Goal: Task Accomplishment & Management: Manage account settings

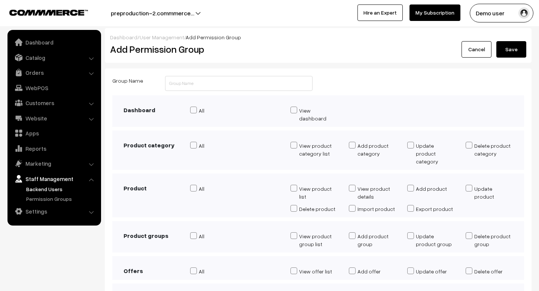
click at [197, 110] on label "All" at bounding box center [234, 111] width 89 height 8
click at [195, 110] on input "All" at bounding box center [192, 111] width 5 height 7
checkbox input "true"
click at [196, 110] on span at bounding box center [193, 110] width 7 height 7
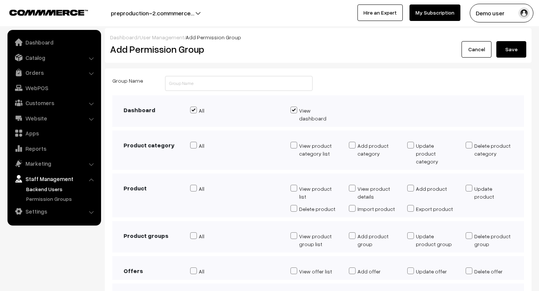
click at [195, 110] on input "All" at bounding box center [192, 111] width 5 height 7
checkbox input "false"
click at [39, 181] on link "Staff Management" at bounding box center [53, 178] width 89 height 13
click at [39, 124] on link "Website" at bounding box center [53, 118] width 89 height 13
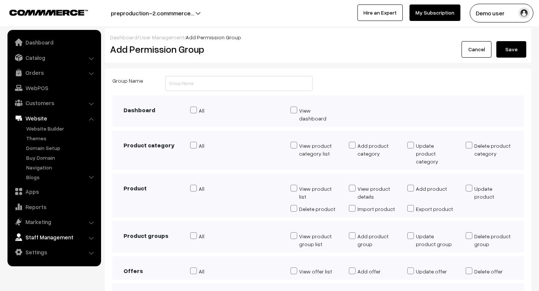
click at [37, 239] on link "Staff Management" at bounding box center [53, 237] width 89 height 13
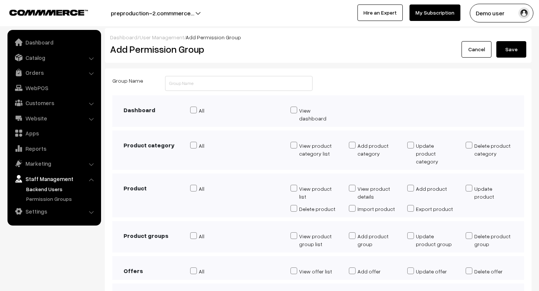
click at [34, 181] on link "Staff Management" at bounding box center [53, 178] width 89 height 13
drag, startPoint x: 109, startPoint y: 51, endPoint x: 177, endPoint y: 50, distance: 67.4
click at [177, 50] on div "Add Permission Group" at bounding box center [211, 49] width 214 height 16
copy h2 "Add Permission"
click at [245, 115] on div "All" at bounding box center [235, 117] width 100 height 20
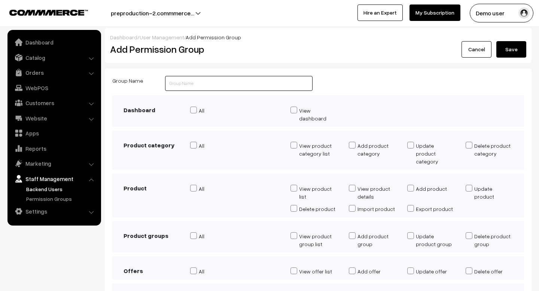
click at [238, 84] on input "text" at bounding box center [239, 83] width 148 height 15
click at [347, 87] on div "Group Name" at bounding box center [318, 85] width 423 height 19
click at [242, 145] on div "All" at bounding box center [235, 156] width 100 height 28
drag, startPoint x: 123, startPoint y: 140, endPoint x: 169, endPoint y: 139, distance: 45.7
click at [170, 142] on h3 "Product category" at bounding box center [151, 145] width 55 height 7
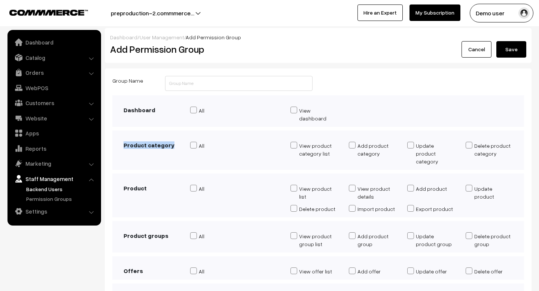
copy h3 "Product category"
drag, startPoint x: 301, startPoint y: 136, endPoint x: 330, endPoint y: 151, distance: 32.0
click at [330, 151] on div "View product category list" at bounding box center [314, 156] width 58 height 28
click at [333, 151] on div "View product category list" at bounding box center [314, 156] width 58 height 28
drag, startPoint x: 331, startPoint y: 148, endPoint x: 299, endPoint y: 136, distance: 33.8
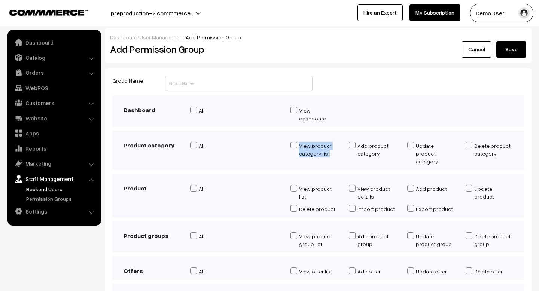
click at [299, 142] on div "View product category list" at bounding box center [318, 150] width 39 height 16
copy div "View product category list"
drag, startPoint x: 381, startPoint y: 147, endPoint x: 356, endPoint y: 140, distance: 26.1
click at [356, 142] on label "Add product category" at bounding box center [372, 150] width 47 height 16
copy div "Add product category"
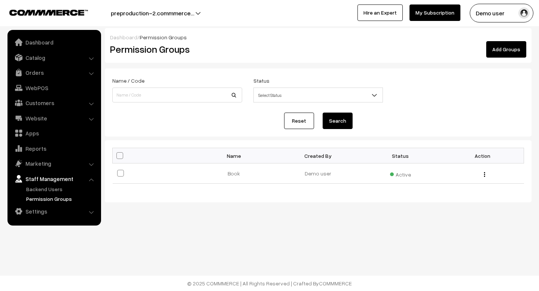
click at [511, 48] on link "Add Groups" at bounding box center [507, 49] width 40 height 16
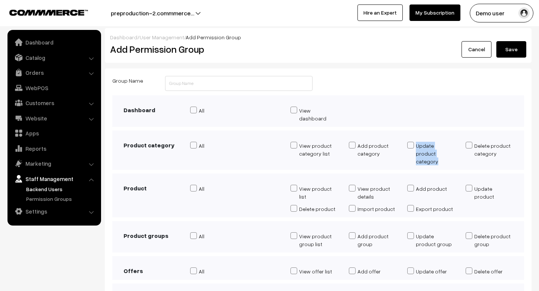
drag, startPoint x: 443, startPoint y: 147, endPoint x: 416, endPoint y: 141, distance: 27.2
click at [416, 142] on div "Update product category" at bounding box center [435, 154] width 39 height 24
copy div "Update product category"
drag, startPoint x: 501, startPoint y: 150, endPoint x: 474, endPoint y: 137, distance: 30.3
click at [474, 142] on div "Delete product category" at bounding box center [489, 156] width 58 height 28
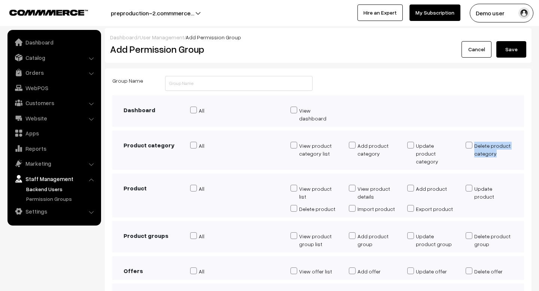
copy div "Delete product category"
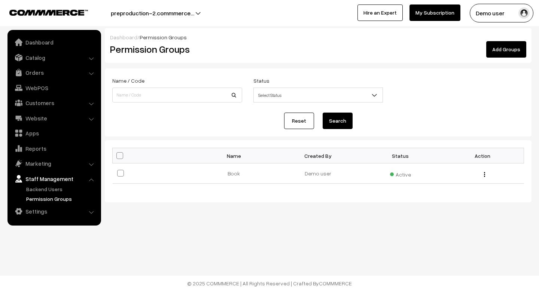
click at [493, 55] on link "Add Groups" at bounding box center [507, 49] width 40 height 16
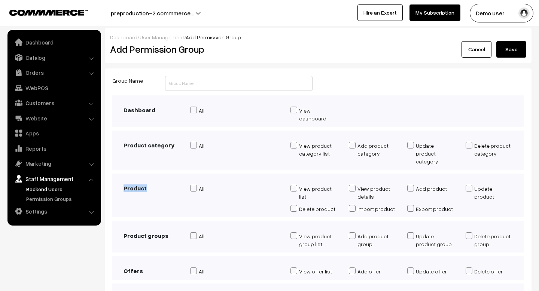
drag, startPoint x: 149, startPoint y: 174, endPoint x: 124, endPoint y: 174, distance: 24.3
click at [124, 185] on h3 "Product" at bounding box center [151, 188] width 55 height 7
copy h3 "Product"
drag, startPoint x: 299, startPoint y: 178, endPoint x: 296, endPoint y: 173, distance: 5.6
click at [296, 185] on div "View product list" at bounding box center [314, 195] width 58 height 20
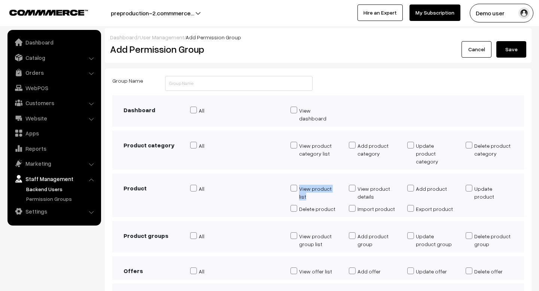
copy label "View product list"
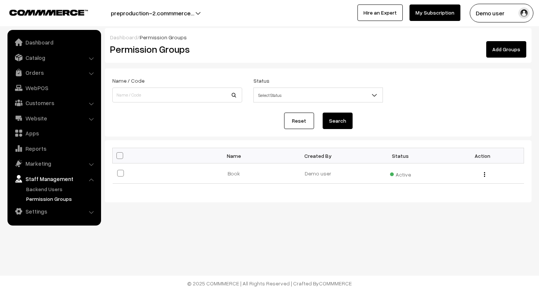
click at [496, 45] on link "Add Groups" at bounding box center [507, 49] width 40 height 16
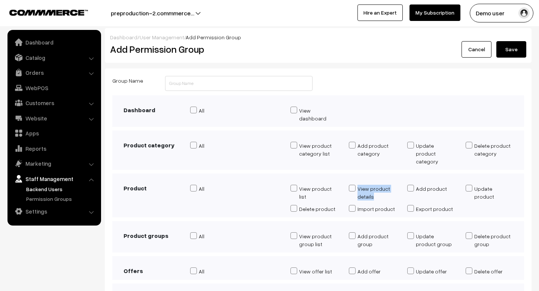
drag, startPoint x: 376, startPoint y: 181, endPoint x: 358, endPoint y: 174, distance: 19.2
click at [358, 185] on div "View product details" at bounding box center [377, 193] width 39 height 16
copy div "View product details"
click at [464, 190] on div "View product list View product details Add product Update product Delete product" at bounding box center [402, 201] width 234 height 33
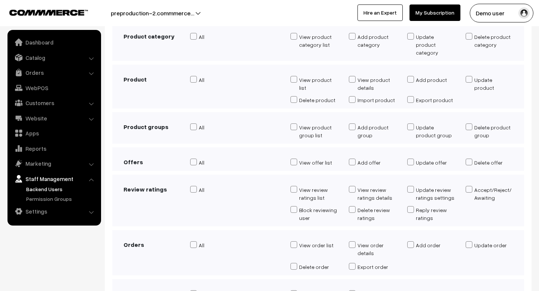
scroll to position [118, 0]
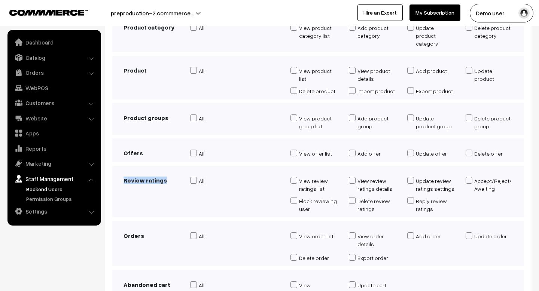
drag, startPoint x: 122, startPoint y: 167, endPoint x: 169, endPoint y: 167, distance: 46.4
click at [169, 177] on div "Review ratings" at bounding box center [151, 197] width 67 height 40
copy h3 "Review ratings"
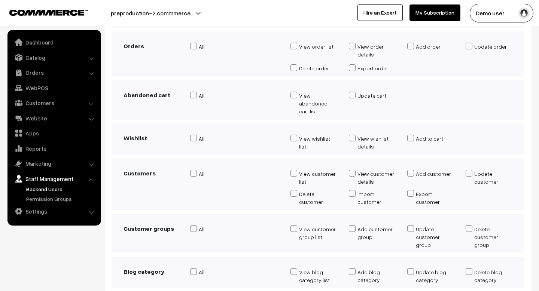
scroll to position [308, 0]
drag, startPoint x: 123, startPoint y: 149, endPoint x: 158, endPoint y: 150, distance: 34.8
click at [158, 170] on div "Customers" at bounding box center [151, 190] width 67 height 40
copy h3 "Customers"
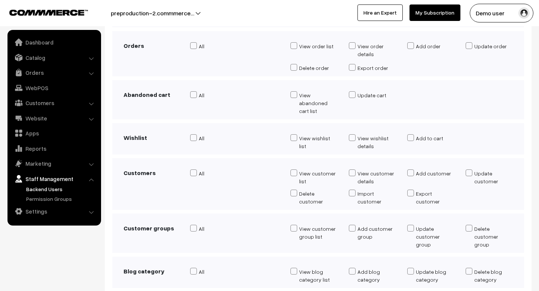
click at [275, 175] on div "All" at bounding box center [235, 190] width 100 height 40
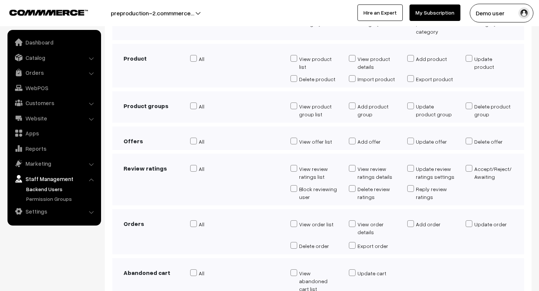
scroll to position [137, 0]
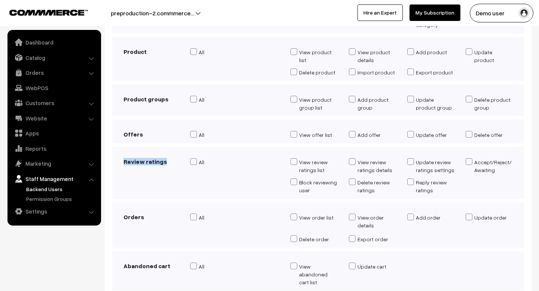
drag, startPoint x: 166, startPoint y: 146, endPoint x: 110, endPoint y: 146, distance: 56.2
copy h3 "Review ratings"
drag, startPoint x: 325, startPoint y: 153, endPoint x: 300, endPoint y: 147, distance: 25.4
click at [300, 158] on div "View review ratings list" at bounding box center [318, 166] width 39 height 16
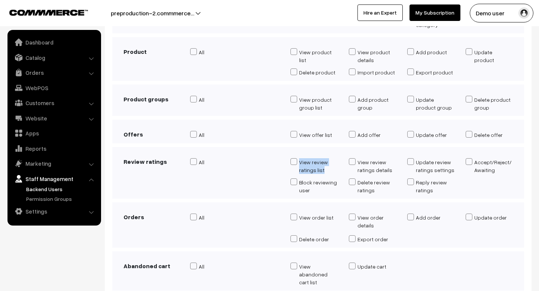
copy div "View review ratings list"
drag, startPoint x: 388, startPoint y: 155, endPoint x: 357, endPoint y: 148, distance: 32.3
click at [357, 158] on label "View review ratings details" at bounding box center [372, 166] width 47 height 16
copy div "View review ratings details"
drag, startPoint x: 454, startPoint y: 156, endPoint x: 417, endPoint y: 148, distance: 37.3
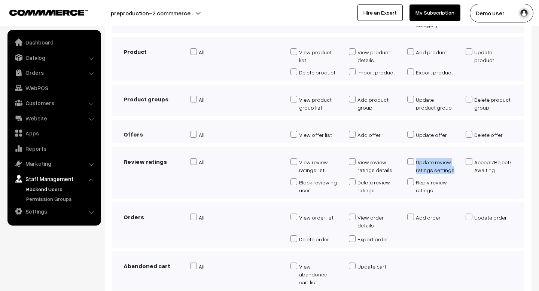
click at [417, 158] on div "Update review ratings settings" at bounding box center [435, 166] width 39 height 16
copy div "Update review ratings settings"
drag, startPoint x: 499, startPoint y: 154, endPoint x: 472, endPoint y: 149, distance: 27.5
click at [472, 158] on label "Accept/Reject/Awaiting" at bounding box center [489, 166] width 47 height 16
copy label "Accept/Reject/Awaiting"
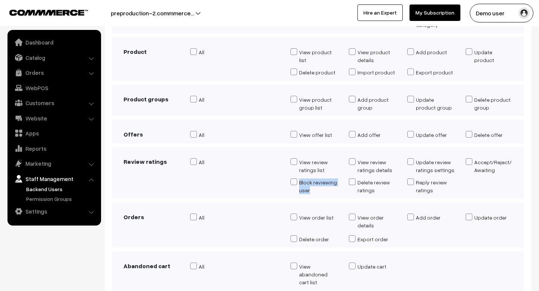
drag, startPoint x: 316, startPoint y: 177, endPoint x: 299, endPoint y: 165, distance: 21.0
click at [299, 179] on div "Block reviewing user" at bounding box center [318, 187] width 39 height 16
copy div "Block reviewing user"
click at [334, 147] on div "Review ratings All" at bounding box center [318, 173] width 412 height 52
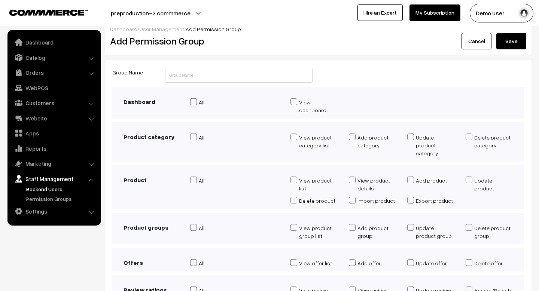
scroll to position [0, 0]
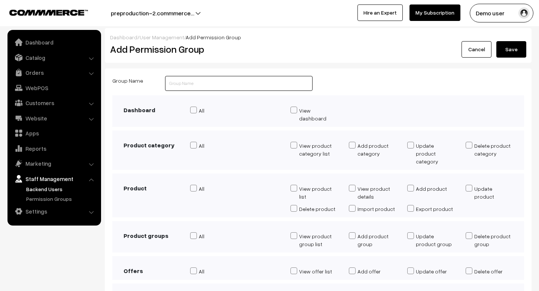
click at [203, 84] on input "text" at bounding box center [239, 83] width 148 height 15
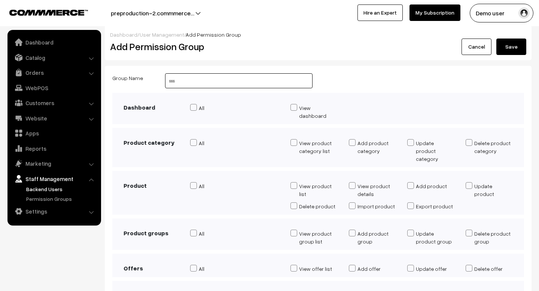
scroll to position [2, 0]
type input "sss"
click at [424, 97] on div "Dashboard All" at bounding box center [318, 108] width 412 height 31
click at [513, 46] on button "Save" at bounding box center [512, 47] width 30 height 16
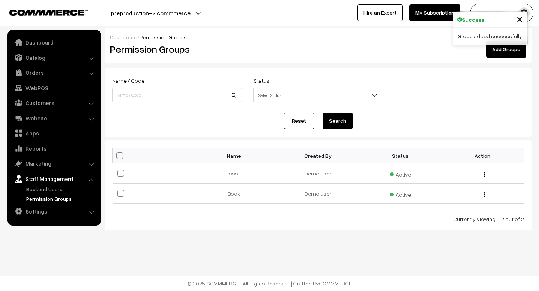
click at [481, 103] on div "Name / Code Status Select Status Active Inactive Select Status" at bounding box center [318, 90] width 423 height 29
click at [53, 190] on link "Backend Users" at bounding box center [61, 189] width 74 height 8
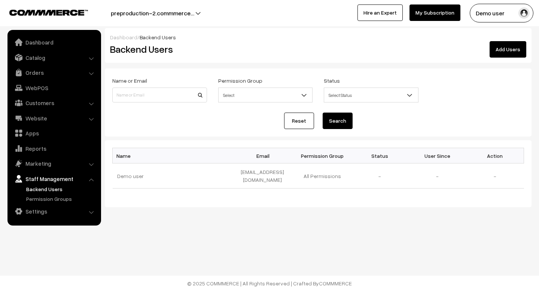
click at [515, 49] on link "Add Users" at bounding box center [508, 49] width 37 height 16
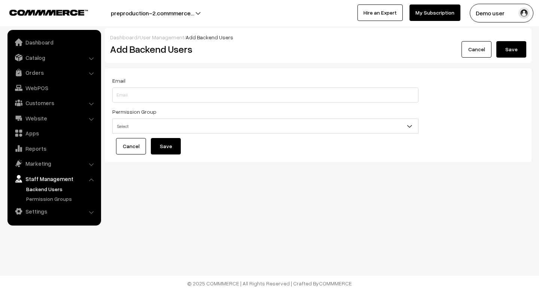
click at [187, 124] on span "Select" at bounding box center [266, 126] width 306 height 13
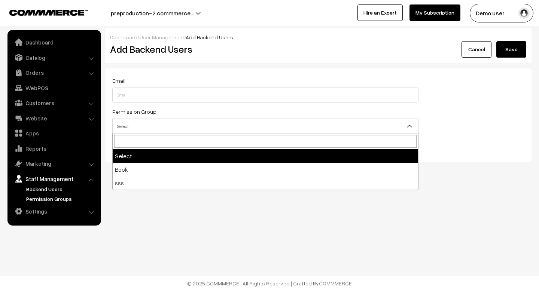
click at [27, 201] on link "Permission Groups" at bounding box center [61, 199] width 74 height 8
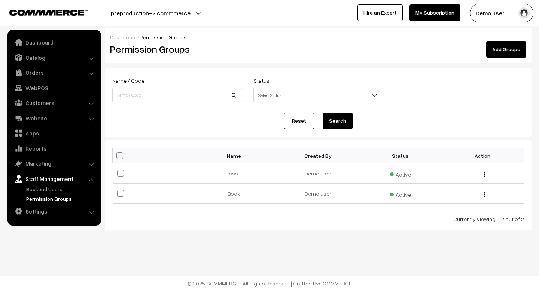
click at [495, 58] on div "Dashboard / Permission Groups Permission Groups Add Groups" at bounding box center [318, 45] width 427 height 35
click at [498, 55] on link "Add Groups" at bounding box center [507, 49] width 40 height 16
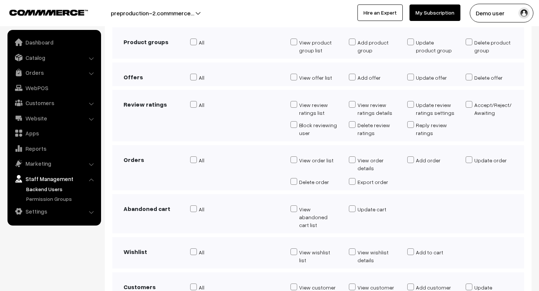
scroll to position [194, 0]
drag, startPoint x: 172, startPoint y: 194, endPoint x: 122, endPoint y: 194, distance: 49.8
click at [122, 205] on div "Abandoned cart" at bounding box center [151, 219] width 67 height 28
copy h3 "Abandoned cart"
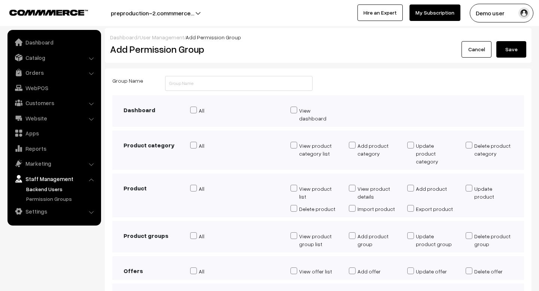
click at [486, 48] on link "Cancel" at bounding box center [477, 49] width 30 height 16
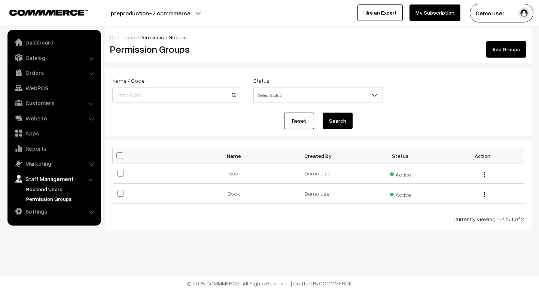
click at [55, 190] on link "Backend Users" at bounding box center [61, 189] width 74 height 8
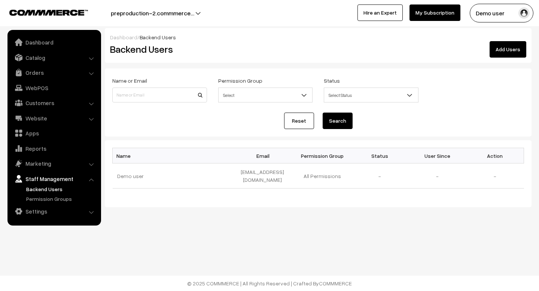
click at [510, 50] on link "Add Users" at bounding box center [508, 49] width 37 height 16
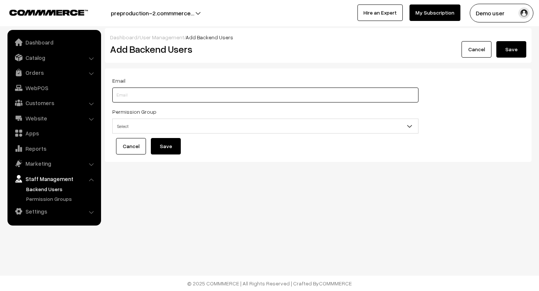
click at [172, 95] on input "text" at bounding box center [265, 95] width 306 height 15
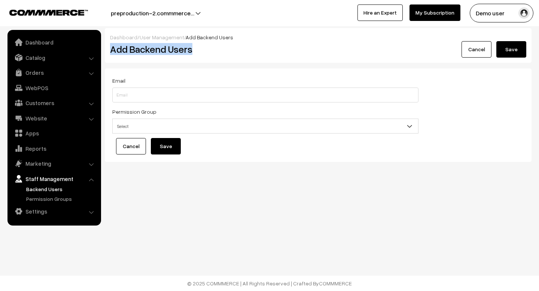
drag, startPoint x: 111, startPoint y: 51, endPoint x: 198, endPoint y: 51, distance: 86.9
click at [198, 51] on h2 "Add Backend Users" at bounding box center [211, 49] width 203 height 12
copy h2 "Add Backend Users"
click at [218, 58] on div "Dashboard / User Management / Add Backend Users Add Backend Users Cancel Save" at bounding box center [318, 45] width 427 height 35
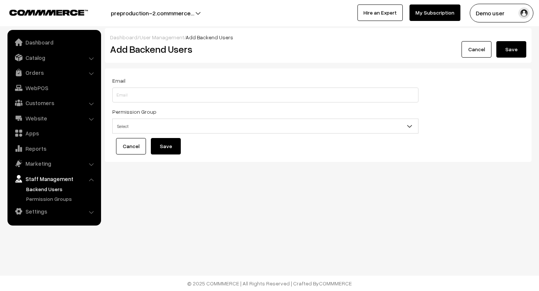
click at [242, 58] on div "Dashboard / User Management / Add Backend Users Add Backend Users Cancel Save" at bounding box center [318, 45] width 427 height 35
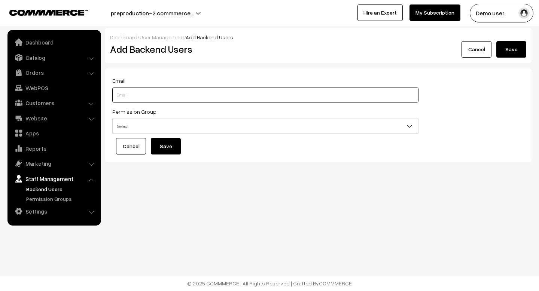
click at [197, 93] on input "text" at bounding box center [265, 95] width 306 height 15
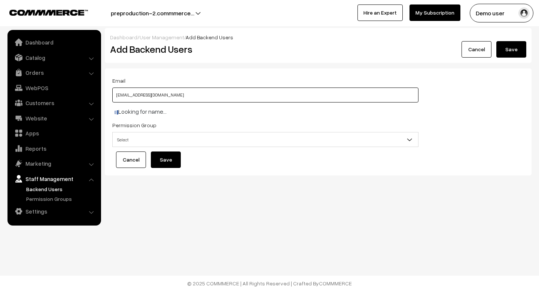
type input "sjd@jjsj.com"
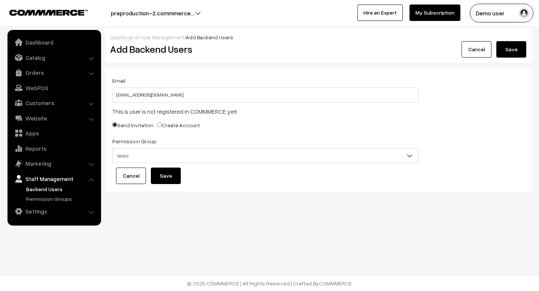
click at [181, 126] on label "Create Account" at bounding box center [178, 125] width 43 height 8
click at [162, 126] on input "Create Account" at bounding box center [159, 124] width 5 height 5
radio input "true"
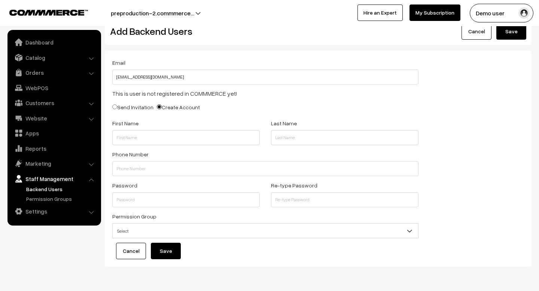
scroll to position [10, 0]
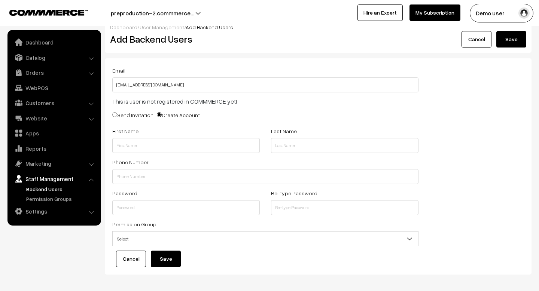
click at [132, 264] on link "Cancel" at bounding box center [131, 259] width 30 height 16
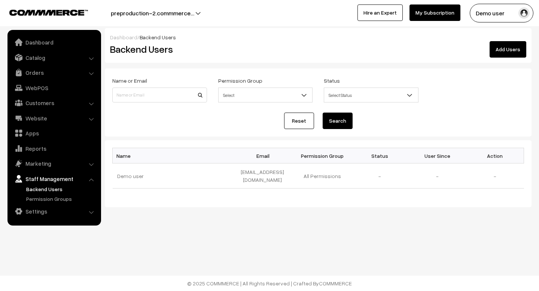
click at [498, 52] on link "Add Users" at bounding box center [508, 49] width 37 height 16
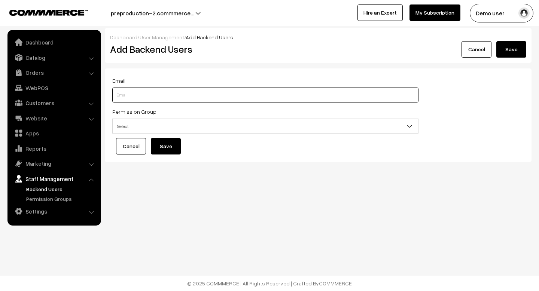
click at [182, 88] on input "text" at bounding box center [265, 95] width 306 height 15
click at [176, 98] on input "text" at bounding box center [265, 95] width 306 height 15
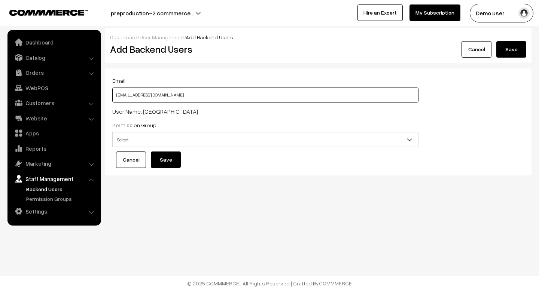
type input "san@outdoinc.com"
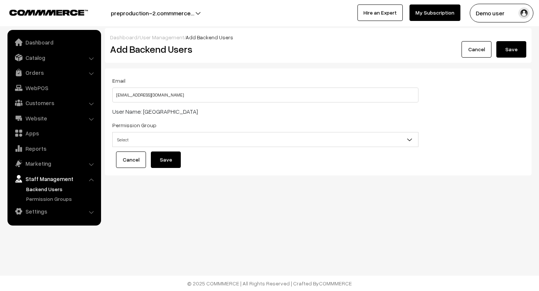
click at [171, 142] on span "Select" at bounding box center [266, 139] width 306 height 13
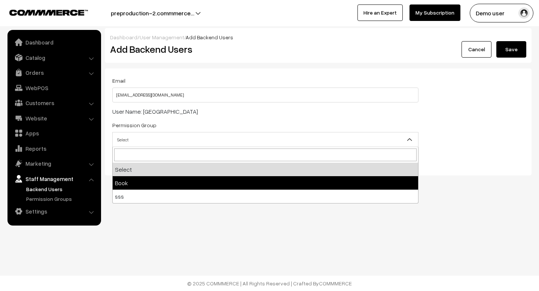
select select "1"
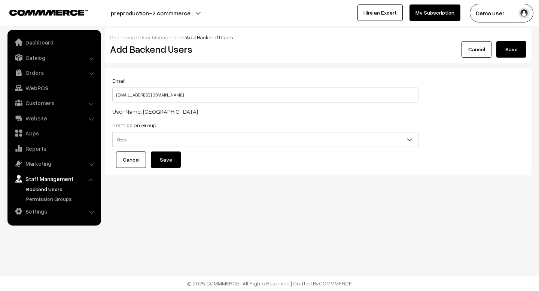
click at [189, 127] on div "Permission Group Select Book sss Book" at bounding box center [265, 134] width 306 height 27
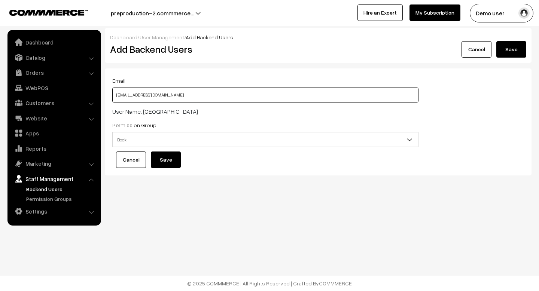
click at [175, 96] on input "san@outdoinc.com" at bounding box center [265, 95] width 306 height 15
click at [181, 97] on input "san@outdoinc.com" at bounding box center [265, 95] width 306 height 15
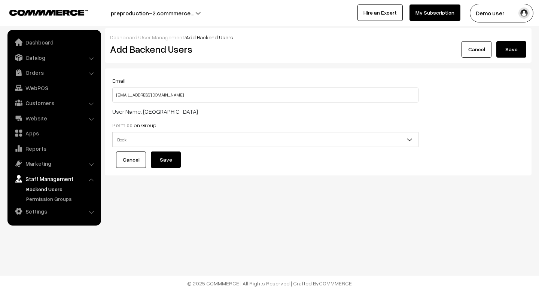
click at [174, 163] on button "Save" at bounding box center [166, 160] width 30 height 16
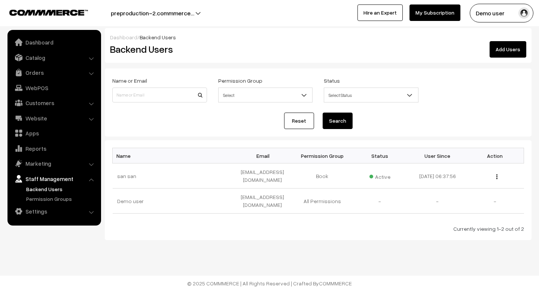
click at [520, 17] on img "button" at bounding box center [524, 12] width 11 height 11
click at [457, 40] on div "Dashboard / Backend Users" at bounding box center [318, 37] width 416 height 8
click at [493, 47] on link "Add Users" at bounding box center [508, 49] width 37 height 16
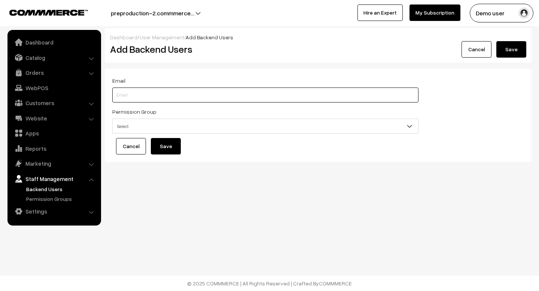
click at [215, 100] on input "text" at bounding box center [265, 95] width 306 height 15
click at [189, 98] on input "text" at bounding box center [265, 95] width 306 height 15
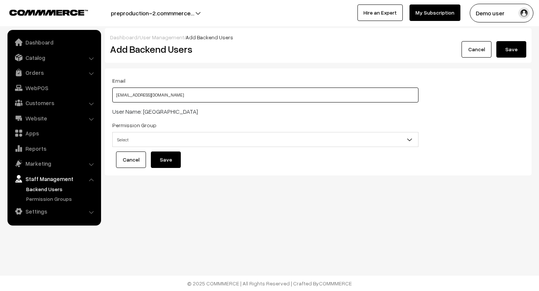
click at [123, 96] on input "[EMAIL_ADDRESS][DOMAIN_NAME]" at bounding box center [265, 95] width 306 height 15
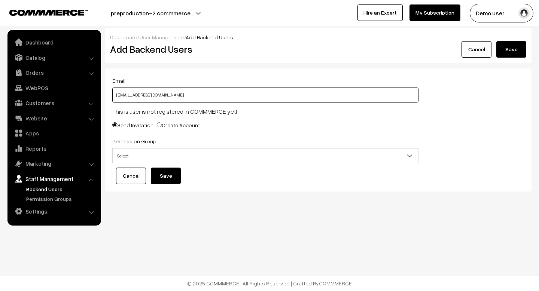
type input "san8393@outdoinc.com"
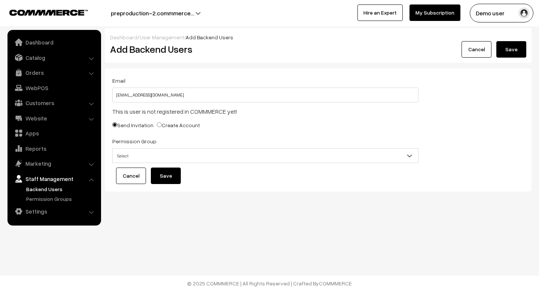
click at [209, 135] on div "Email san8393@outdoinc.com This is user is not registered in COMMMERCE yet! Sen…" at bounding box center [266, 122] width 318 height 92
click at [142, 158] on span "Select" at bounding box center [266, 155] width 306 height 13
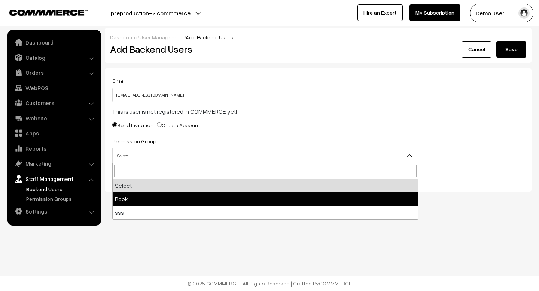
select select "1"
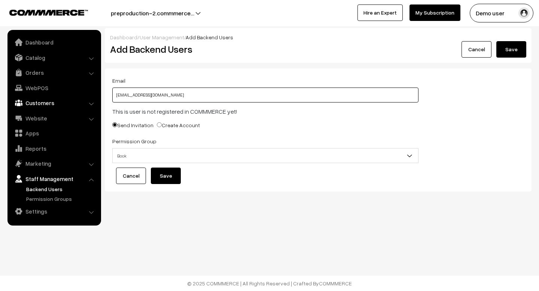
drag, startPoint x: 164, startPoint y: 96, endPoint x: 95, endPoint y: 96, distance: 68.9
click at [95, 96] on body "Thank you for showing interest. Our team will call you shortly. Close preproduc…" at bounding box center [269, 145] width 539 height 291
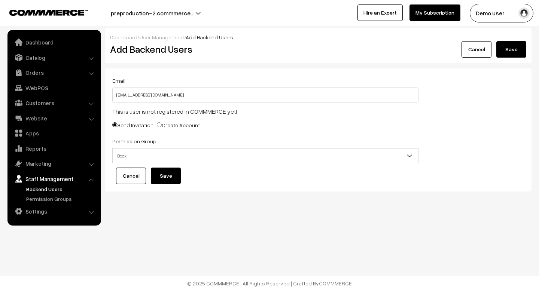
click at [229, 127] on div "Send Invitation Create Account" at bounding box center [265, 127] width 306 height 12
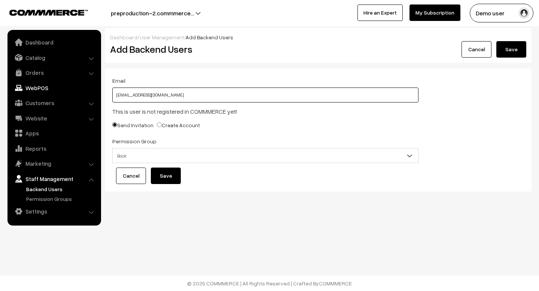
drag, startPoint x: 200, startPoint y: 99, endPoint x: 85, endPoint y: 88, distance: 115.1
click at [85, 88] on body "Thank you for showing interest. Our team will call you shortly. Close preproduc…" at bounding box center [269, 145] width 539 height 291
click at [167, 94] on input "text" at bounding box center [265, 95] width 306 height 15
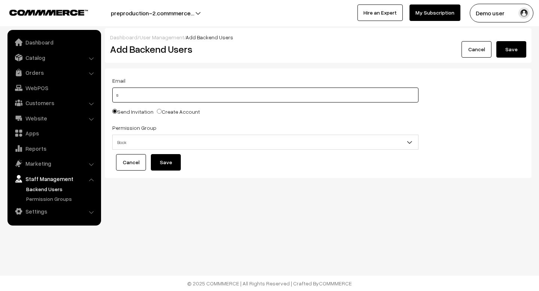
type input "san@outdoinc.com"
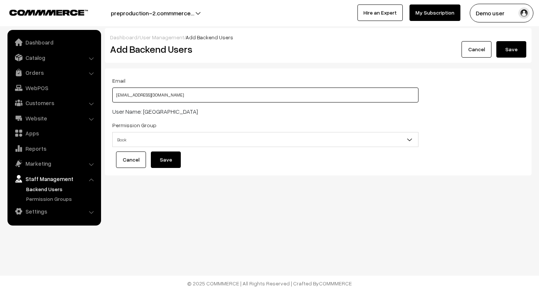
click at [177, 91] on input "san@outdoinc.com" at bounding box center [265, 95] width 306 height 15
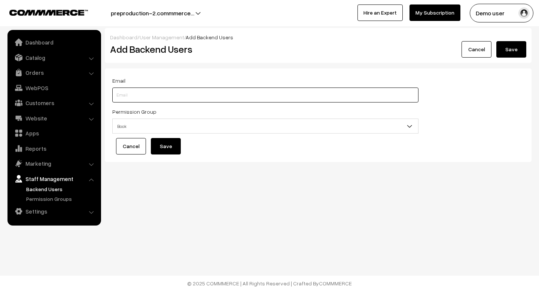
paste input "san8393@outdoinc.com"
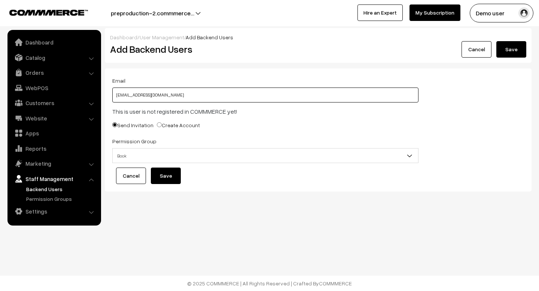
type input "san8393@outdoinc.com"
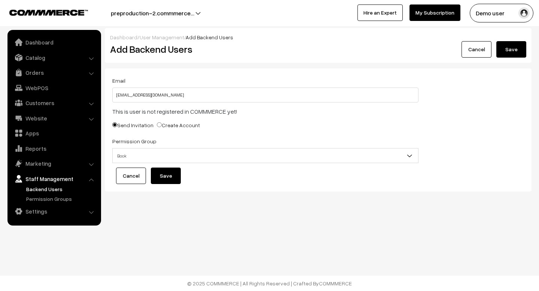
click at [202, 113] on div "This is user is not registered in COMMMERCE yet!" at bounding box center [265, 111] width 306 height 9
click at [175, 108] on div "This is user is not registered in COMMMERCE yet!" at bounding box center [265, 111] width 306 height 9
click at [145, 108] on div "This is user is not registered in COMMMERCE yet!" at bounding box center [265, 111] width 306 height 9
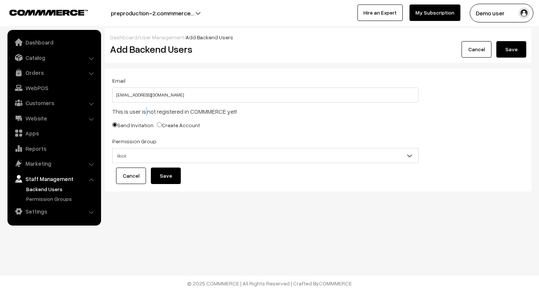
click at [145, 108] on div "This is user is not registered in COMMMERCE yet!" at bounding box center [265, 111] width 306 height 9
click at [132, 111] on div "This is user is not registered in COMMMERCE yet!" at bounding box center [265, 111] width 306 height 9
click at [122, 111] on div "This is user is not registered in COMMMERCE yet!" at bounding box center [265, 111] width 306 height 9
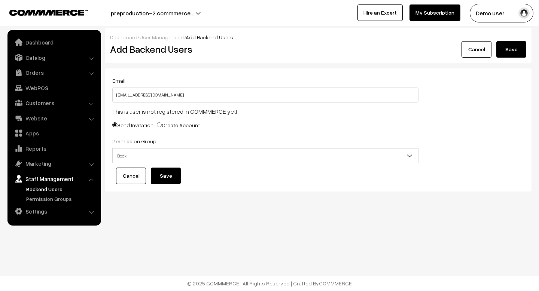
click at [127, 111] on div "This is user is not registered in COMMMERCE yet!" at bounding box center [265, 111] width 306 height 9
click at [118, 111] on div "This is user is not registered in COMMMERCE yet!" at bounding box center [265, 111] width 306 height 9
click at [125, 111] on div "This is user is not registered in COMMMERCE yet!" at bounding box center [265, 111] width 306 height 9
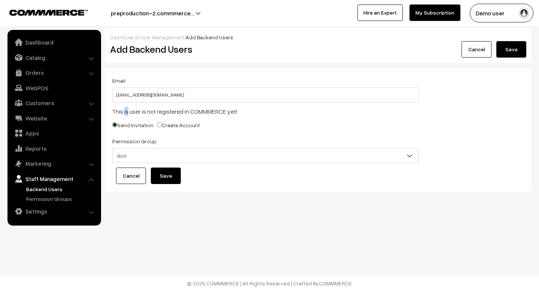
click at [125, 111] on div "This is user is not registered in COMMMERCE yet!" at bounding box center [265, 111] width 306 height 9
click at [129, 111] on div "This is user is not registered in COMMMERCE yet!" at bounding box center [265, 111] width 306 height 9
click at [148, 111] on div "This is user is not registered in COMMMERCE yet!" at bounding box center [265, 111] width 306 height 9
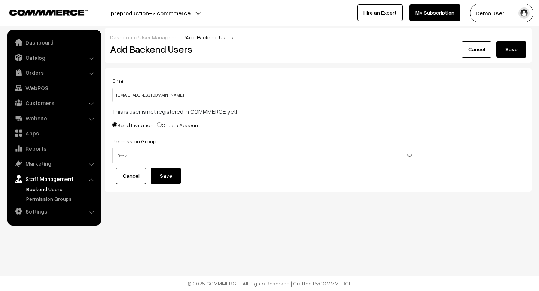
click at [143, 111] on div "This is user is not registered in COMMMERCE yet!" at bounding box center [265, 111] width 306 height 9
click at [170, 111] on div "This is user is not registered in COMMMERCE yet!" at bounding box center [265, 111] width 306 height 9
click at [198, 111] on div "This is user is not registered in COMMMERCE yet!" at bounding box center [265, 111] width 306 height 9
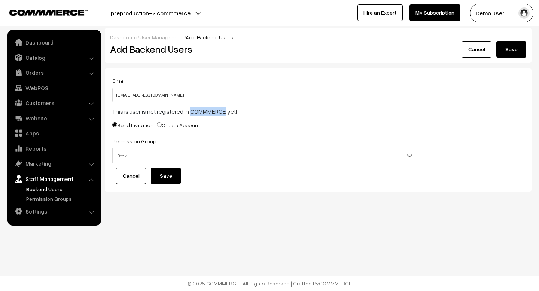
click at [198, 111] on div "This is user is not registered in COMMMERCE yet!" at bounding box center [265, 111] width 306 height 9
click at [185, 111] on div "This is user is not registered in COMMMERCE yet!" at bounding box center [265, 111] width 306 height 9
click at [230, 111] on div "This is user is not registered in COMMMERCE yet!" at bounding box center [265, 111] width 306 height 9
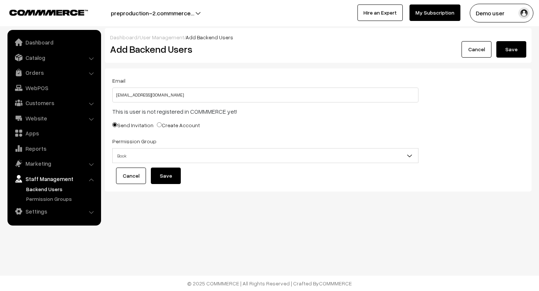
click at [168, 124] on label "Create Account" at bounding box center [178, 125] width 43 height 8
click at [162, 124] on input "Create Account" at bounding box center [159, 124] width 5 height 5
radio input "true"
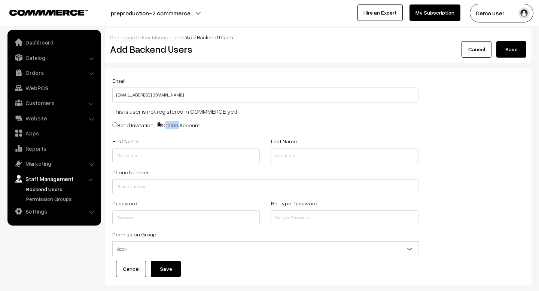
click at [168, 124] on label "Create Account" at bounding box center [178, 125] width 43 height 8
click at [162, 124] on input "Create Account" at bounding box center [159, 124] width 5 height 5
click at [196, 120] on div "Email san8393@outdoinc.com This is user is not registered in COMMMERCE yet! Sen…" at bounding box center [266, 168] width 318 height 185
click at [123, 124] on label "Send Invitation" at bounding box center [132, 125] width 41 height 8
click at [117, 124] on input "Send Invitation" at bounding box center [114, 124] width 5 height 5
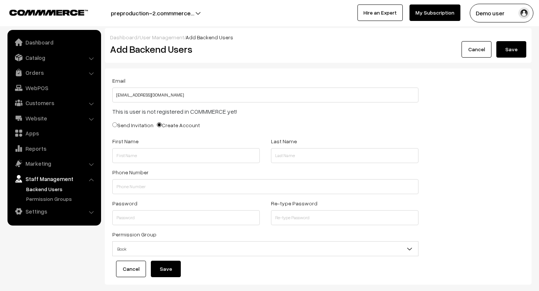
radio input "true"
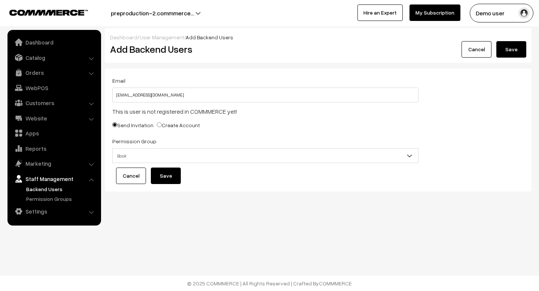
click at [210, 125] on div "Send Invitation Create Account" at bounding box center [265, 127] width 306 height 12
click at [242, 130] on div "Send Invitation Create Account" at bounding box center [265, 127] width 306 height 12
click at [165, 127] on label "Create Account" at bounding box center [178, 125] width 43 height 8
click at [162, 127] on input "Create Account" at bounding box center [159, 124] width 5 height 5
radio input "true"
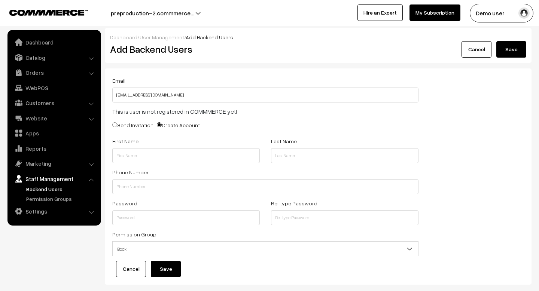
click at [140, 128] on label "Send Invitation" at bounding box center [132, 125] width 41 height 8
click at [117, 127] on input "Send Invitation" at bounding box center [114, 124] width 5 height 5
radio input "true"
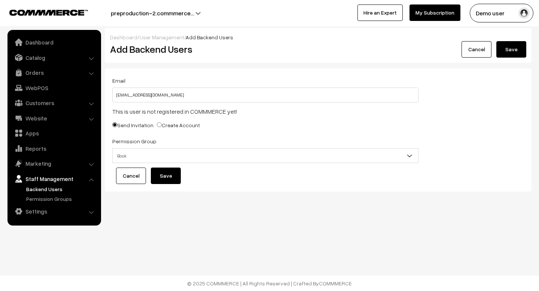
click at [164, 125] on label "Create Account" at bounding box center [178, 125] width 43 height 8
click at [162, 125] on input "Create Account" at bounding box center [159, 124] width 5 height 5
radio input "true"
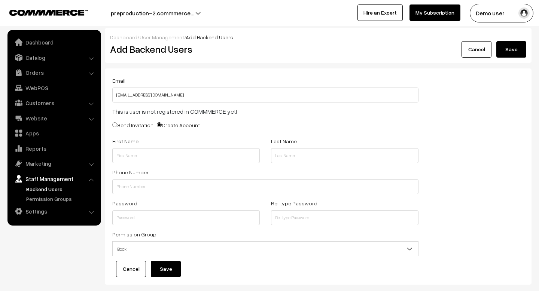
click at [131, 129] on label "Send Invitation" at bounding box center [132, 125] width 41 height 8
click at [117, 127] on input "Send Invitation" at bounding box center [114, 124] width 5 height 5
radio input "true"
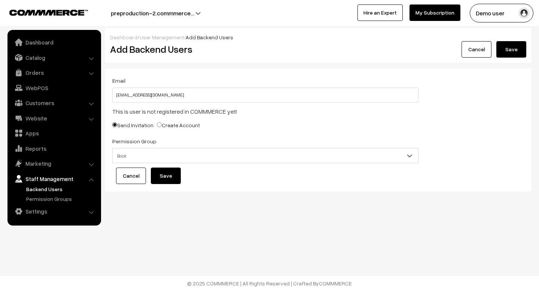
click at [157, 128] on label "Create Account" at bounding box center [178, 125] width 43 height 8
click at [157, 127] on input "Create Account" at bounding box center [159, 124] width 5 height 5
radio input "true"
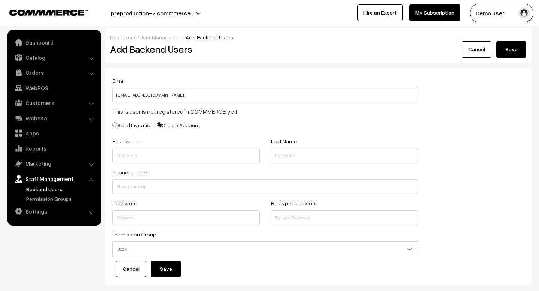
click at [169, 136] on div "Email san8393@outdoinc.com This is user is not registered in COMMMERCE yet! Sen…" at bounding box center [266, 168] width 318 height 185
drag, startPoint x: 203, startPoint y: 124, endPoint x: 109, endPoint y: 124, distance: 94.0
click at [109, 124] on div "Email san8393@outdoinc.com This is user is not registered in COMMMERCE yet! Sen…" at bounding box center [266, 168] width 318 height 185
copy div "Send Invitation Create Account"
click at [225, 123] on div "Send Invitation Create Account" at bounding box center [265, 127] width 306 height 12
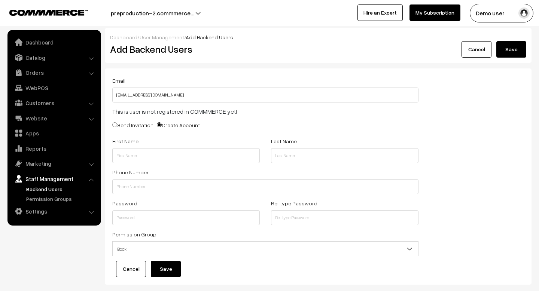
click at [133, 124] on label "Send Invitation" at bounding box center [132, 125] width 41 height 8
click at [117, 124] on input "Send Invitation" at bounding box center [114, 124] width 5 height 5
radio input "true"
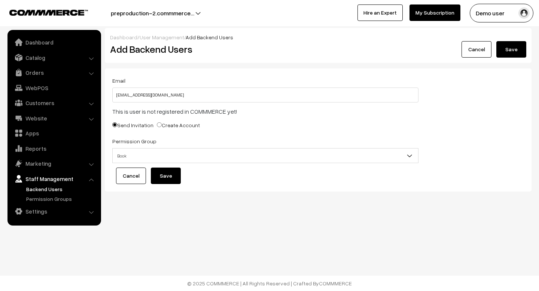
click at [153, 159] on span "Book" at bounding box center [266, 155] width 306 height 13
click at [164, 172] on button "Save" at bounding box center [166, 176] width 30 height 16
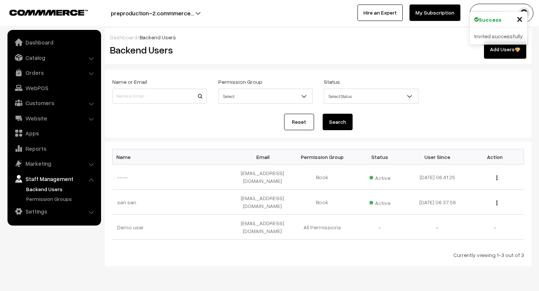
click at [520, 21] on span "×" at bounding box center [520, 19] width 6 height 14
click at [467, 110] on form "Name or Email Permission Group Select Book sss Select Status Select Status Acti…" at bounding box center [318, 104] width 427 height 68
click at [497, 201] on img "button" at bounding box center [497, 203] width 1 height 5
click at [497, 179] on img "button" at bounding box center [497, 178] width 1 height 5
click at [425, 132] on form "Name or Email Permission Group Select Book sss Select Status Select Status Acti…" at bounding box center [318, 104] width 427 height 68
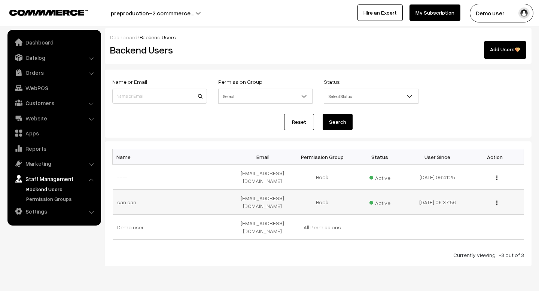
click at [497, 203] on button "button" at bounding box center [497, 203] width 2 height 6
click at [450, 228] on link "Delete" at bounding box center [464, 230] width 64 height 16
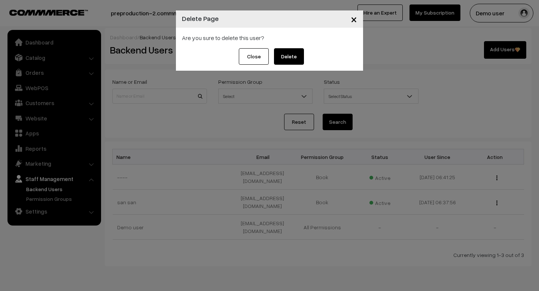
click at [298, 59] on button "Delete" at bounding box center [289, 56] width 30 height 16
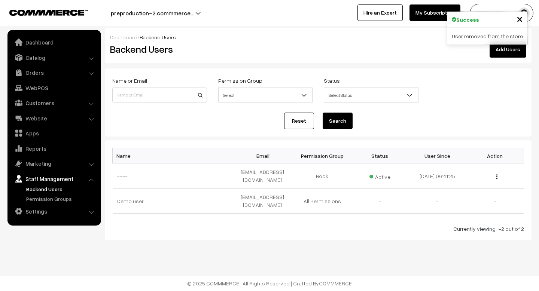
click at [521, 13] on span "×" at bounding box center [520, 19] width 6 height 14
click at [501, 54] on link "Add Users" at bounding box center [508, 49] width 37 height 16
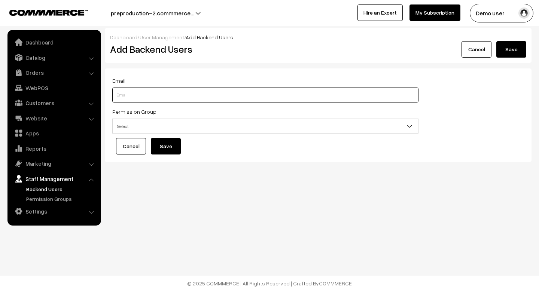
click at [200, 94] on input "text" at bounding box center [265, 95] width 306 height 15
type input "[EMAIL_ADDRESS][DOMAIN_NAME]"
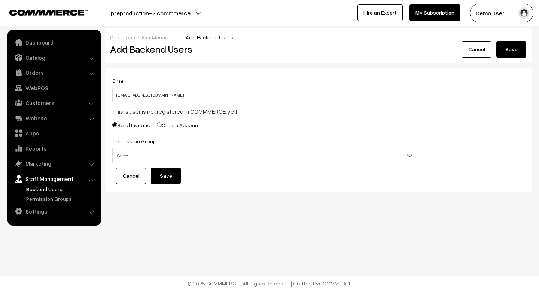
click at [230, 130] on div "Send Invitation Create Account" at bounding box center [265, 127] width 306 height 12
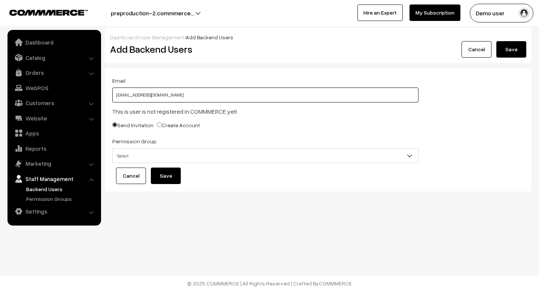
click at [159, 98] on input "[EMAIL_ADDRESS][DOMAIN_NAME]" at bounding box center [265, 95] width 306 height 15
click at [159, 98] on input "san8393@outdoinc.com" at bounding box center [265, 95] width 306 height 15
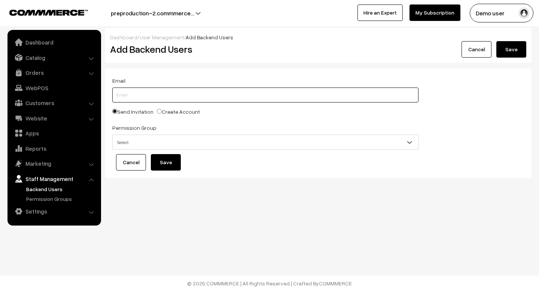
click at [159, 98] on input "text" at bounding box center [265, 95] width 306 height 15
type input "san@outdoinc.com"
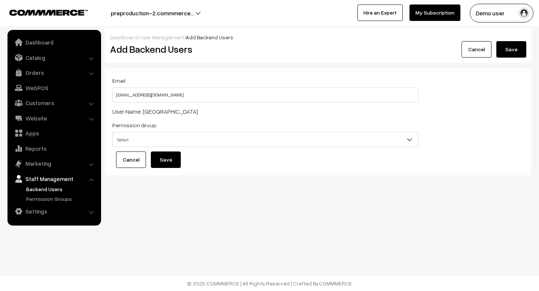
click at [243, 196] on div "Dashboard / User Management / Add Backend Users Add Backend Users Cancel Save E…" at bounding box center [269, 112] width 539 height 224
click at [224, 144] on span "Select" at bounding box center [266, 139] width 306 height 13
click at [240, 221] on div "Dashboard / User Management / Add Backend Users Add Backend Users Cancel Save E…" at bounding box center [269, 112] width 539 height 224
click at [256, 187] on div "Dashboard / User Management / Add Backend Users Add Backend Users Cancel Save E…" at bounding box center [269, 112] width 539 height 224
click at [172, 204] on div "Dashboard / User Management / Add Backend Users Add Backend Users Cancel Save E…" at bounding box center [269, 112] width 539 height 224
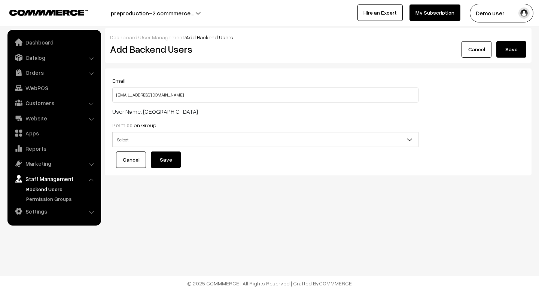
click at [476, 49] on link "Cancel" at bounding box center [477, 49] width 30 height 16
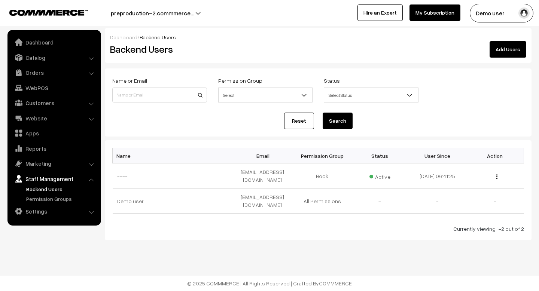
click at [47, 179] on link "Staff Management" at bounding box center [53, 178] width 89 height 13
click at [40, 198] on link "Permission Groups" at bounding box center [61, 199] width 74 height 8
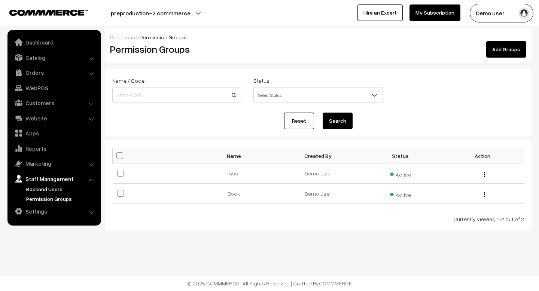
click at [36, 188] on link "Backend Users" at bounding box center [61, 189] width 74 height 8
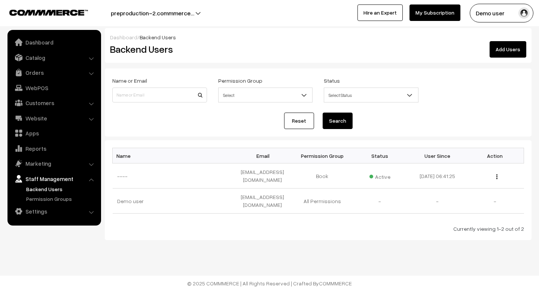
click at [36, 179] on link "Staff Management" at bounding box center [53, 178] width 89 height 13
click at [49, 197] on link "Permission Groups" at bounding box center [61, 199] width 74 height 8
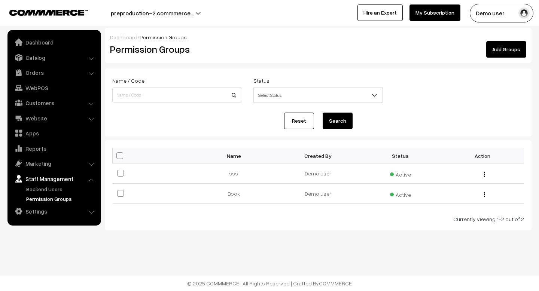
click at [501, 40] on div "Dashboard / Permission Groups" at bounding box center [318, 37] width 416 height 8
click at [501, 48] on link "Add Groups" at bounding box center [507, 49] width 40 height 16
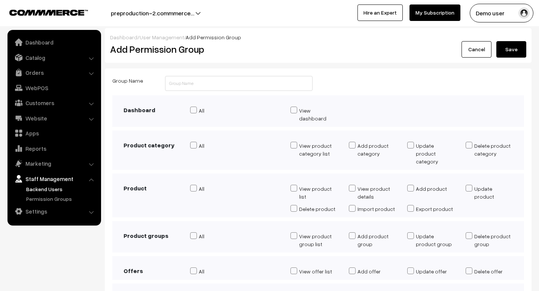
click at [467, 50] on link "Cancel" at bounding box center [477, 49] width 30 height 16
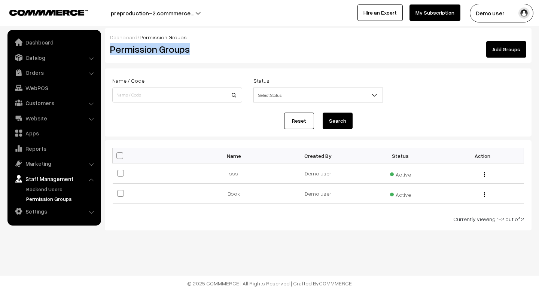
drag, startPoint x: 110, startPoint y: 50, endPoint x: 212, endPoint y: 50, distance: 101.5
click at [212, 50] on h2 "Permission Groups" at bounding box center [211, 49] width 203 height 12
copy h2 "Permission Groups"
click at [495, 48] on link "Add Groups" at bounding box center [507, 49] width 40 height 16
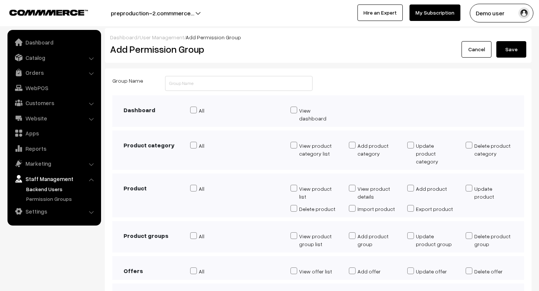
click at [470, 52] on link "Cancel" at bounding box center [477, 49] width 30 height 16
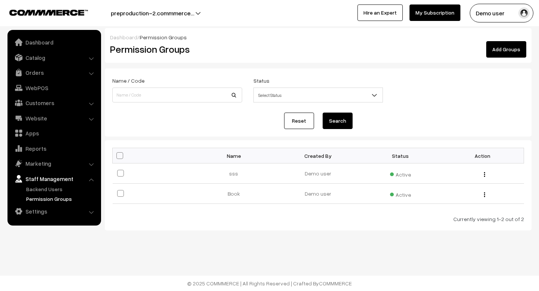
click at [220, 124] on div "Reset Search" at bounding box center [318, 121] width 412 height 16
drag, startPoint x: 305, startPoint y: 158, endPoint x: 331, endPoint y: 158, distance: 25.8
click at [331, 158] on th "Created By" at bounding box center [318, 155] width 82 height 15
copy th "Created By"
click at [368, 216] on div "Currently viewing 1-2 out of 2" at bounding box center [318, 219] width 412 height 8
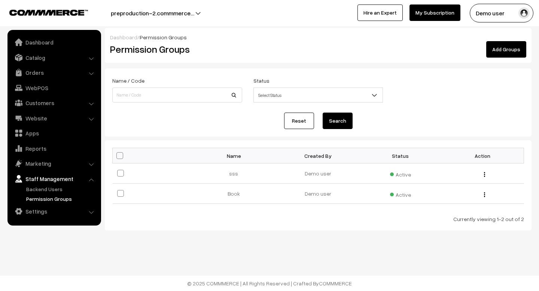
click at [496, 53] on link "Add Groups" at bounding box center [507, 49] width 40 height 16
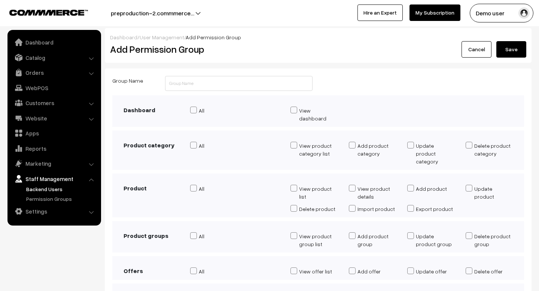
click at [503, 47] on button "Save" at bounding box center [512, 49] width 30 height 16
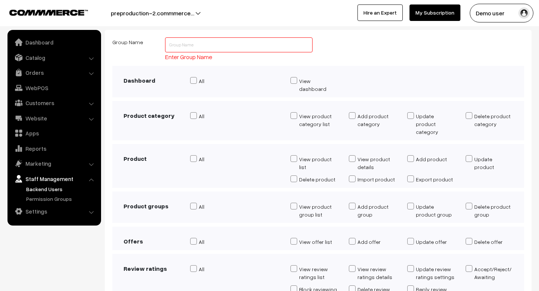
scroll to position [13, 0]
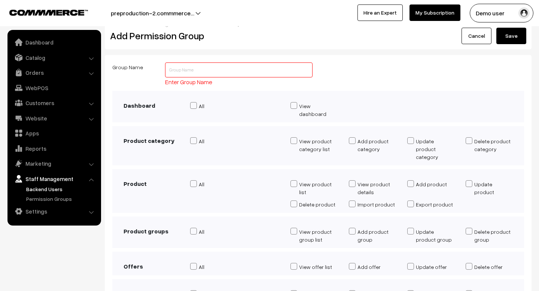
click at [480, 43] on link "Cancel" at bounding box center [477, 36] width 30 height 16
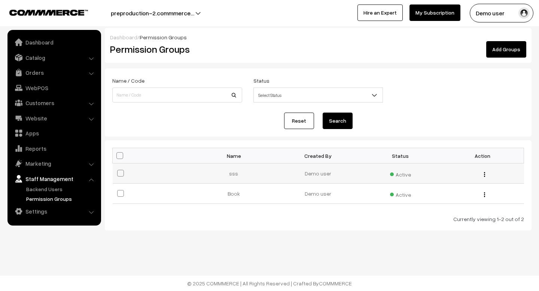
click at [487, 178] on td "Edit Delete" at bounding box center [483, 174] width 82 height 20
click at [486, 176] on div "Edit Delete" at bounding box center [482, 174] width 73 height 8
click at [485, 175] on img "button" at bounding box center [484, 174] width 1 height 5
click at [435, 188] on link "Edit" at bounding box center [451, 185] width 64 height 16
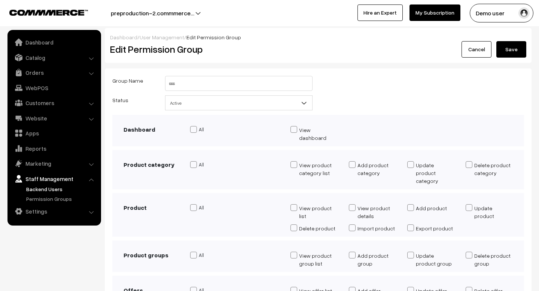
click at [483, 46] on link "Cancel" at bounding box center [477, 49] width 30 height 16
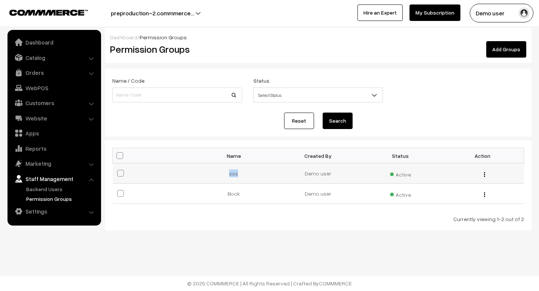
drag, startPoint x: 249, startPoint y: 173, endPoint x: 206, endPoint y: 173, distance: 43.8
click at [206, 173] on td "sss" at bounding box center [236, 174] width 82 height 20
click at [279, 187] on td "Demo user" at bounding box center [318, 194] width 82 height 20
drag, startPoint x: 258, startPoint y: 192, endPoint x: 197, endPoint y: 191, distance: 61.4
click at [196, 191] on td "Book" at bounding box center [236, 194] width 82 height 20
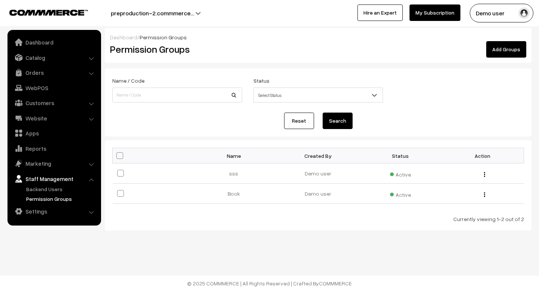
click at [273, 217] on div "Currently viewing 1-2 out of 2" at bounding box center [318, 219] width 412 height 8
drag, startPoint x: 342, startPoint y: 195, endPoint x: 291, endPoint y: 195, distance: 50.9
click at [294, 195] on td "Demo user" at bounding box center [318, 194] width 82 height 20
drag, startPoint x: 348, startPoint y: 178, endPoint x: 272, endPoint y: 178, distance: 76.4
click at [272, 178] on tr "sss Demo user Active Edit Delete" at bounding box center [319, 174] width 412 height 20
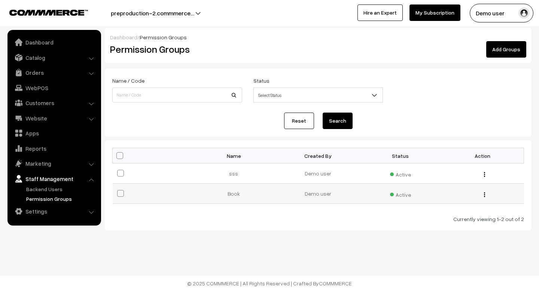
click at [373, 196] on td "Active" at bounding box center [401, 194] width 82 height 20
click at [401, 171] on span "Active" at bounding box center [400, 174] width 21 height 10
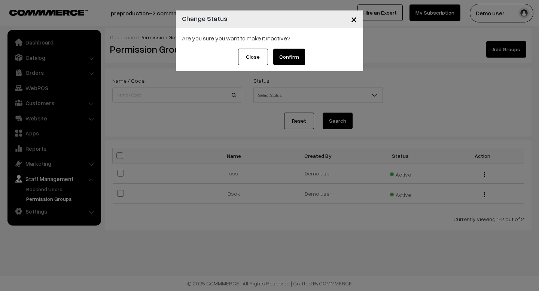
click at [354, 19] on span "×" at bounding box center [354, 19] width 6 height 14
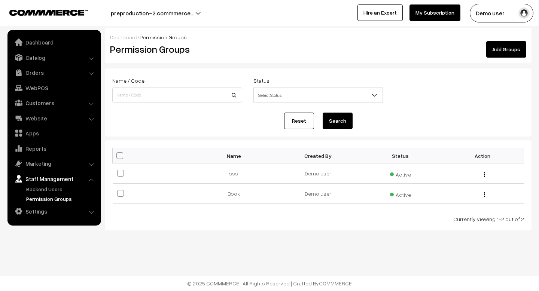
click at [512, 48] on link "Add Groups" at bounding box center [507, 49] width 40 height 16
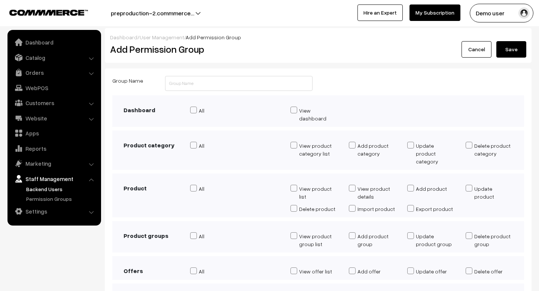
click at [468, 55] on link "Cancel" at bounding box center [477, 49] width 30 height 16
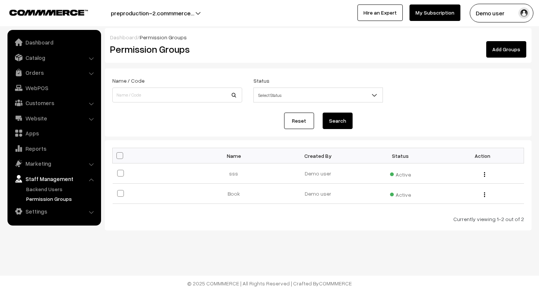
click at [502, 49] on link "Add Groups" at bounding box center [507, 49] width 40 height 16
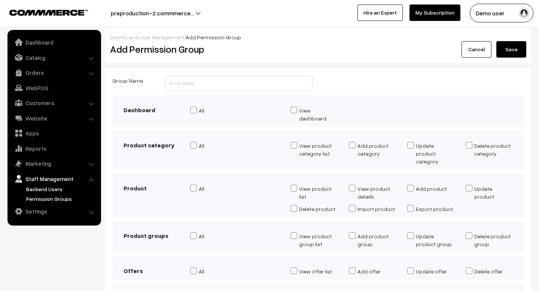
click at [43, 196] on link "Permission Groups" at bounding box center [61, 199] width 74 height 8
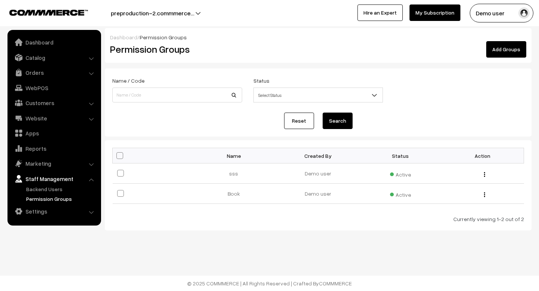
click at [503, 53] on link "Add Groups" at bounding box center [507, 49] width 40 height 16
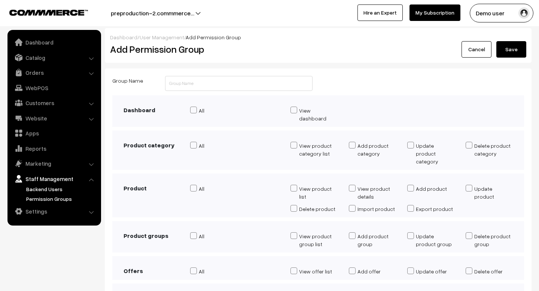
click at [31, 197] on link "Permission Groups" at bounding box center [61, 199] width 74 height 8
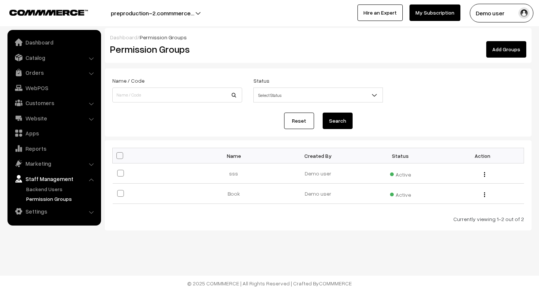
click at [499, 53] on link "Add Groups" at bounding box center [507, 49] width 40 height 16
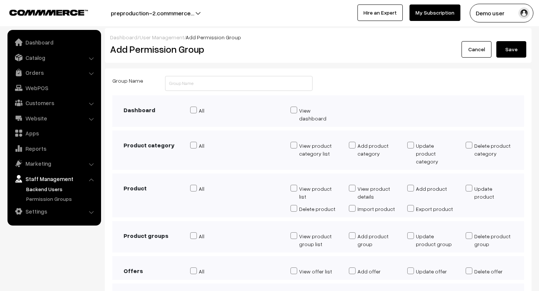
click at [38, 182] on link "Staff Management" at bounding box center [53, 178] width 89 height 13
click at [37, 201] on link "Permission Groups" at bounding box center [61, 199] width 74 height 8
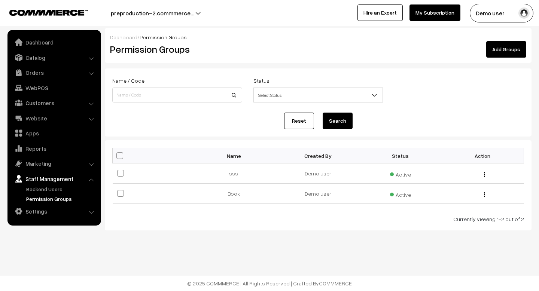
click at [502, 50] on link "Add Groups" at bounding box center [507, 49] width 40 height 16
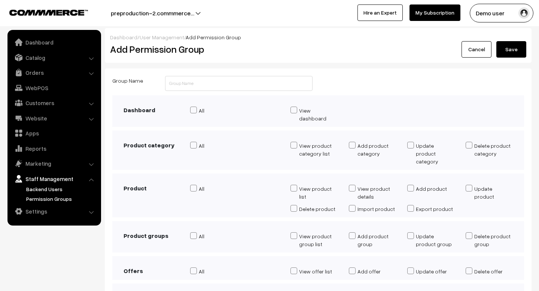
click at [42, 199] on link "Permission Groups" at bounding box center [61, 199] width 74 height 8
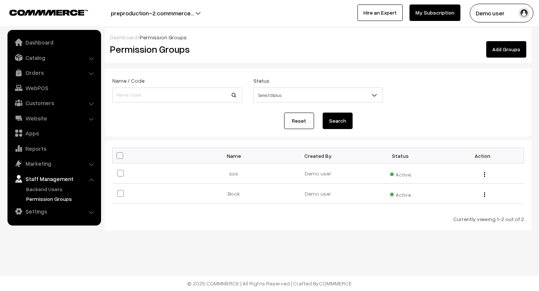
click at [495, 54] on link "Add Groups" at bounding box center [507, 49] width 40 height 16
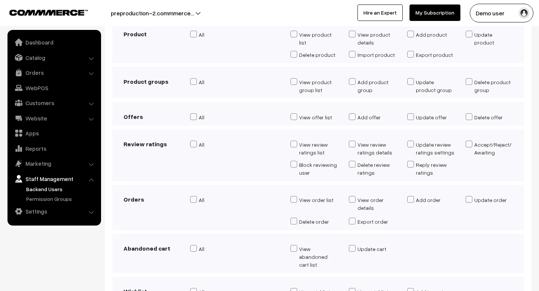
click at [194, 141] on span at bounding box center [193, 144] width 7 height 7
click at [194, 142] on input "All" at bounding box center [192, 145] width 5 height 7
checkbox input "true"
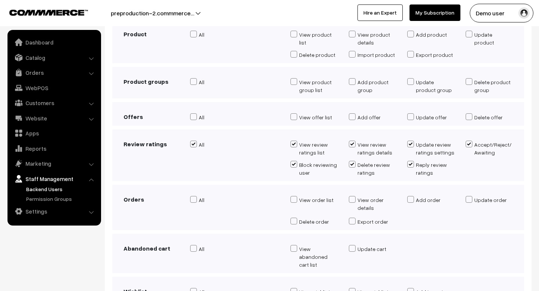
checkbox input "true"
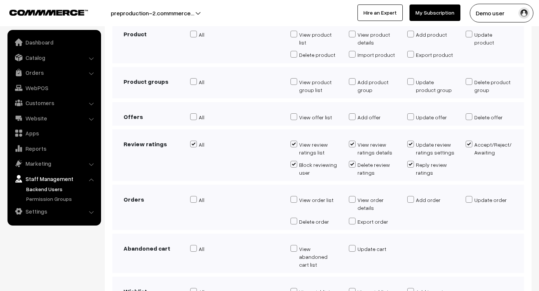
scroll to position [101, 0]
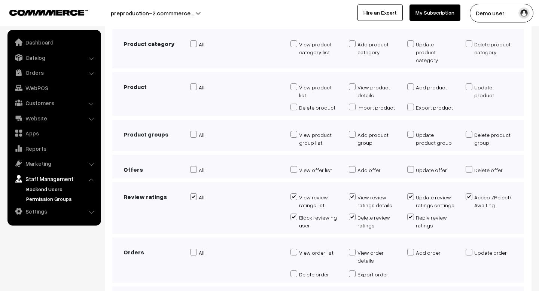
click at [60, 200] on link "Permission Groups" at bounding box center [61, 199] width 74 height 8
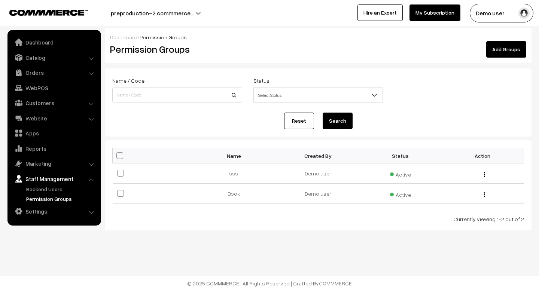
click at [331, 141] on div "Bulk Options Make all Active Make all Inactive Delete all Bulk Options Name Cre…" at bounding box center [318, 185] width 427 height 90
click at [496, 49] on link "Add Groups" at bounding box center [507, 49] width 40 height 16
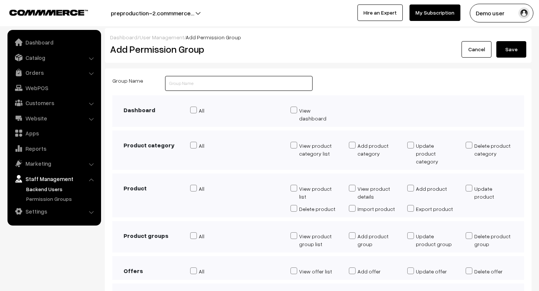
click at [203, 77] on input "text" at bounding box center [239, 83] width 148 height 15
click at [45, 190] on link "Backend Users" at bounding box center [61, 189] width 74 height 8
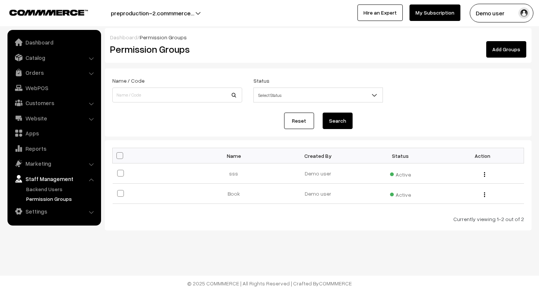
click at [499, 51] on link "Add Groups" at bounding box center [507, 49] width 40 height 16
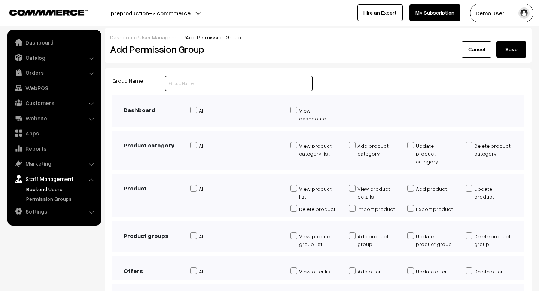
click at [216, 86] on input "text" at bounding box center [239, 83] width 148 height 15
type input "Book"
click at [512, 52] on button "Save" at bounding box center [512, 49] width 30 height 16
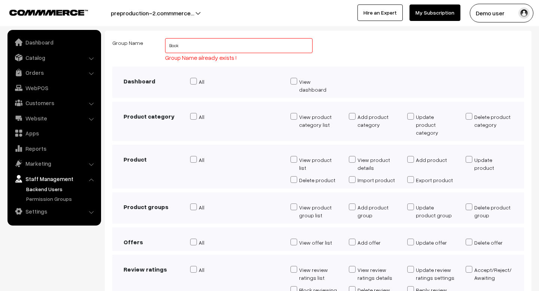
scroll to position [39, 0]
click at [49, 196] on link "Permission Groups" at bounding box center [61, 199] width 74 height 8
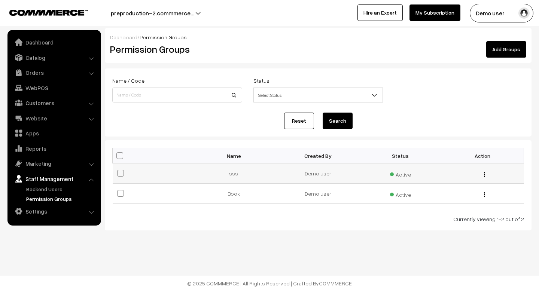
click at [486, 176] on div "Edit Delete" at bounding box center [482, 174] width 73 height 8
click at [483, 176] on div "Edit Delete" at bounding box center [482, 174] width 73 height 8
click at [484, 175] on img "button" at bounding box center [484, 174] width 1 height 5
click at [423, 185] on link "Edit" at bounding box center [451, 185] width 64 height 16
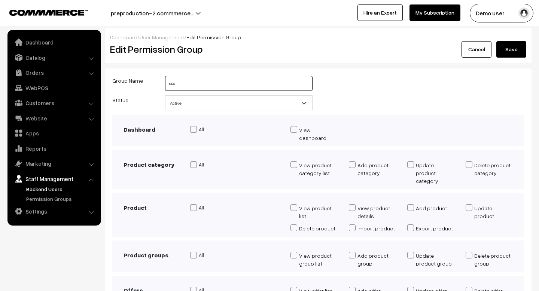
click at [215, 83] on input "sss" at bounding box center [239, 83] width 148 height 15
type input "s"
click at [258, 84] on input "text" at bounding box center [239, 83] width 148 height 15
type input "sskj"
click at [510, 54] on button "Save" at bounding box center [512, 49] width 30 height 16
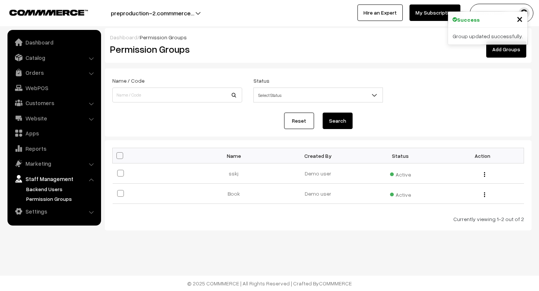
click at [52, 187] on link "Backend Users" at bounding box center [61, 189] width 74 height 8
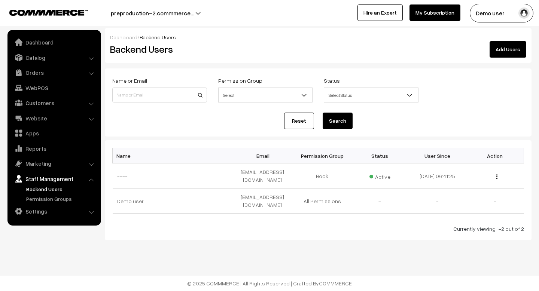
click at [503, 51] on link "Add Users" at bounding box center [508, 49] width 37 height 16
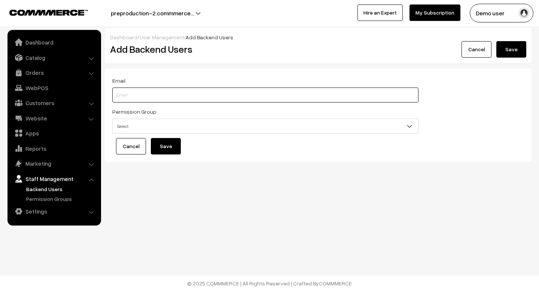
click at [155, 92] on input "text" at bounding box center [265, 95] width 306 height 15
click at [152, 98] on input "text" at bounding box center [265, 95] width 306 height 15
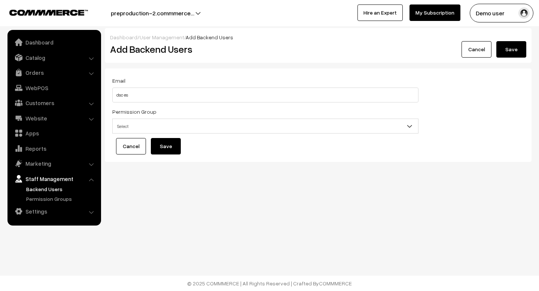
click at [155, 117] on div "Permission Group Select Book sskj Select" at bounding box center [265, 120] width 306 height 27
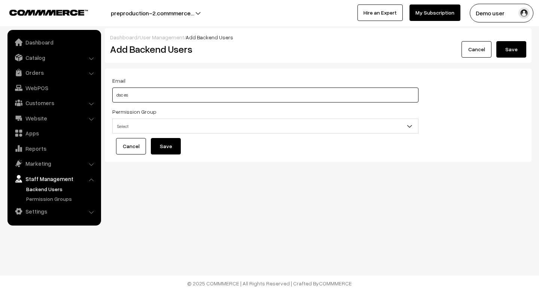
click at [151, 102] on input "dsc es" at bounding box center [265, 95] width 306 height 15
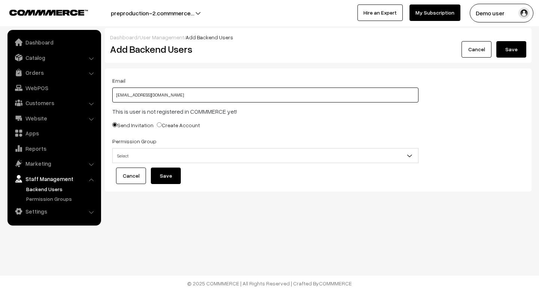
type input "[EMAIL_ADDRESS][DOMAIN_NAME]"
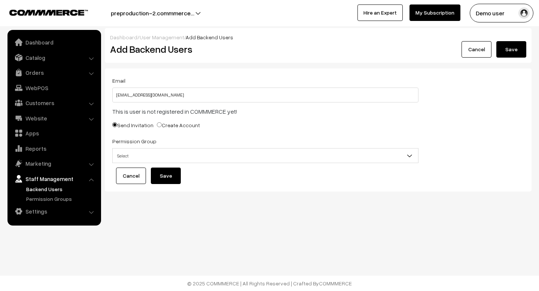
click at [282, 128] on div "Send Invitation Create Account" at bounding box center [265, 127] width 306 height 12
